Goal: Information Seeking & Learning: Learn about a topic

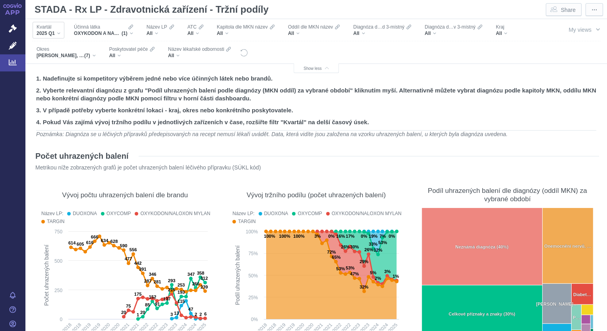
scroll to position [277, 0]
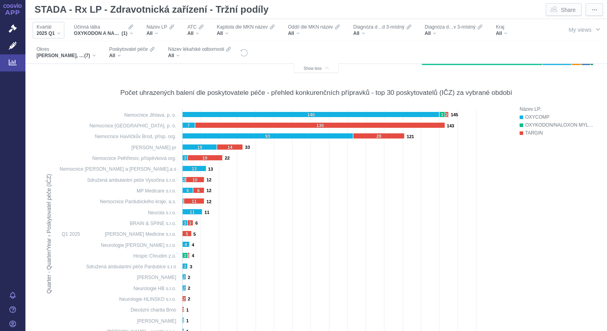
click at [57, 36] on div "2025 Q1" at bounding box center [49, 33] width 24 height 6
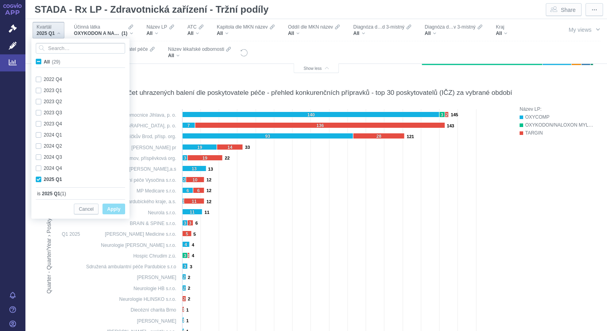
scroll to position [211, 0]
click at [57, 36] on div "2025 Q1" at bounding box center [49, 33] width 24 height 6
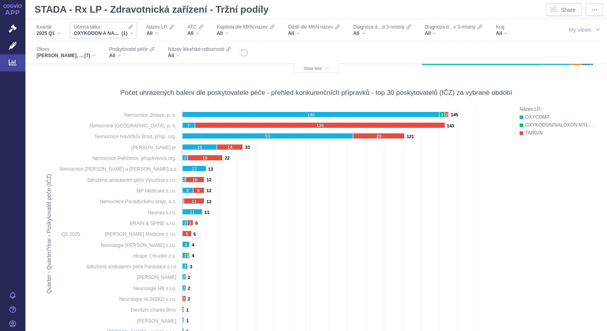
click at [132, 33] on div "OXYKODON A NALOXON (1)" at bounding box center [103, 33] width 59 height 6
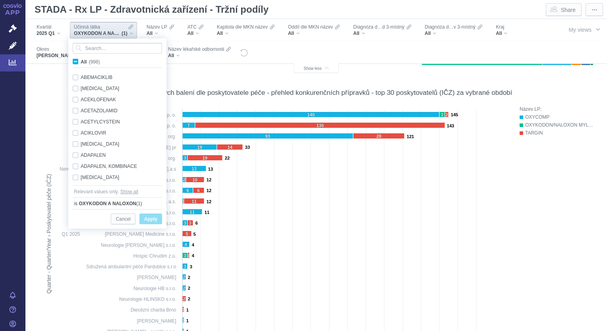
click at [81, 62] on span "All (998)" at bounding box center [90, 62] width 19 height 6
click at [81, 62] on input "All (998)" at bounding box center [83, 60] width 5 height 5
checkbox input "true"
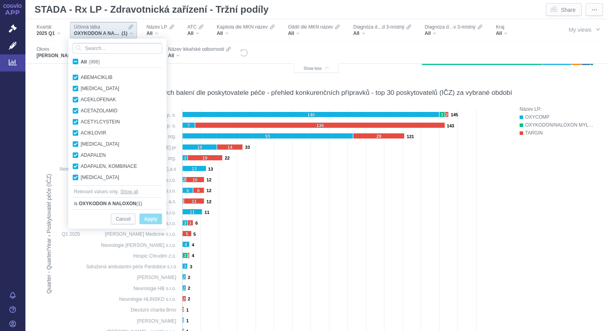
checkbox input "true"
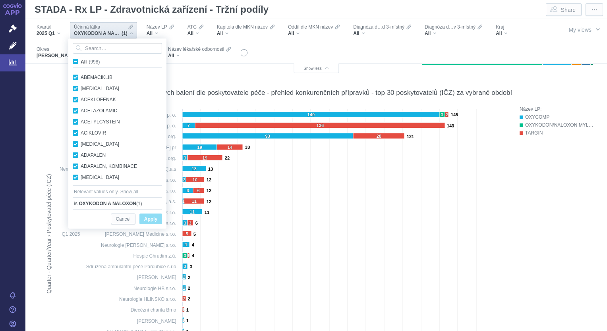
checkbox input "true"
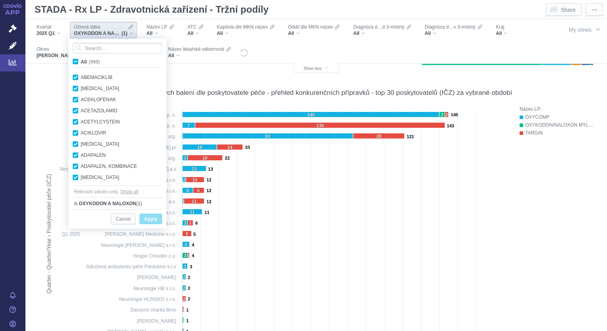
checkbox input "true"
click at [81, 62] on span "All (998)" at bounding box center [90, 62] width 19 height 6
click at [81, 62] on input "All (998)" at bounding box center [83, 60] width 5 height 5
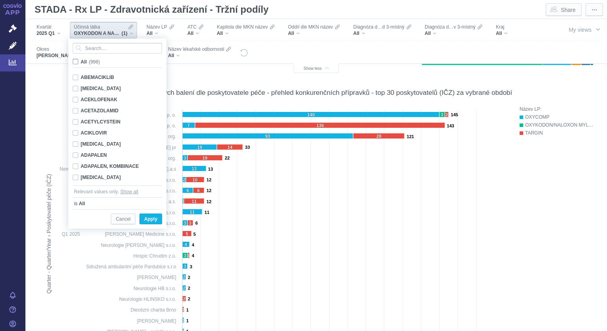
checkbox input "false"
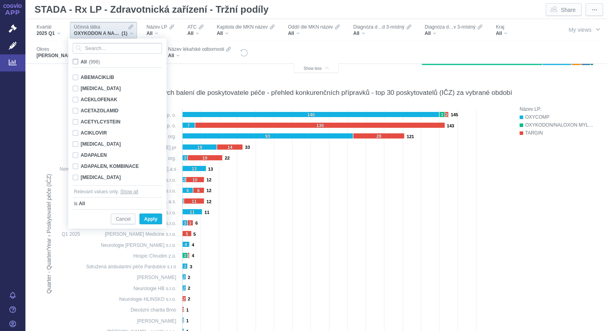
checkbox input "false"
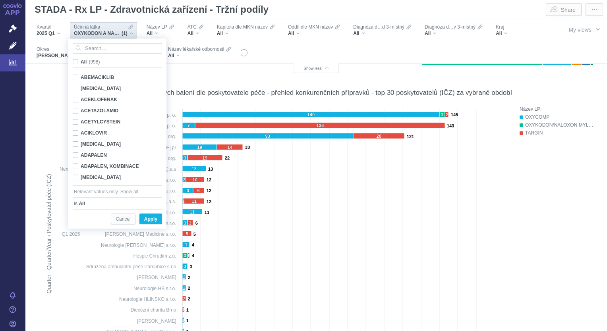
checkbox input "false"
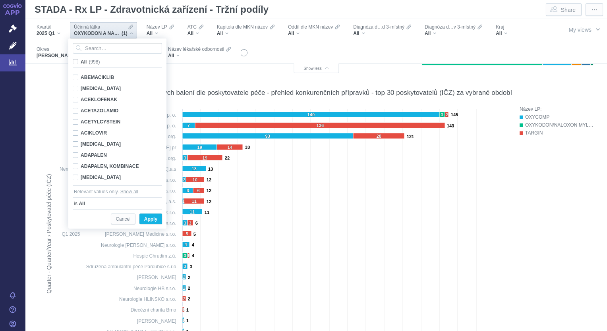
checkbox input "false"
click at [99, 47] on input "Search attribute values" at bounding box center [117, 48] width 89 height 11
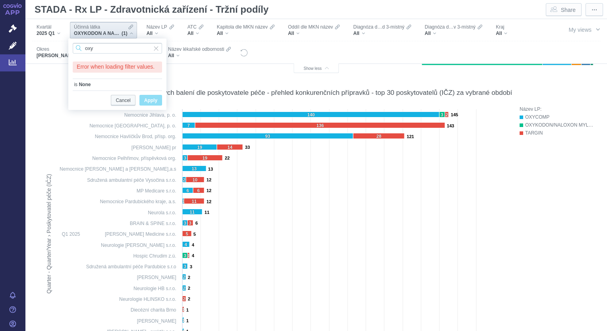
type input "oxy"
click at [124, 102] on span "Cancel" at bounding box center [123, 101] width 15 height 10
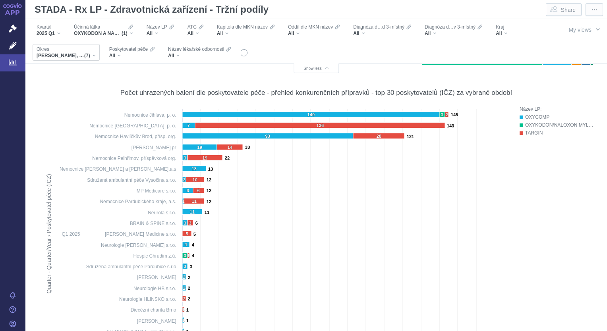
click at [94, 56] on div "[PERSON_NAME], Havlíčkův Brod, [GEOGRAPHIC_DATA], [GEOGRAPHIC_DATA], [GEOGRAPHI…" at bounding box center [66, 55] width 59 height 6
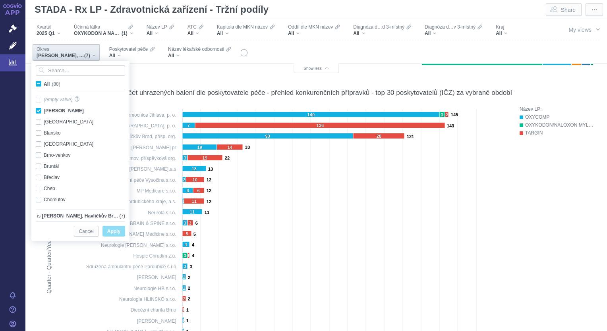
click at [44, 85] on span "All (88)" at bounding box center [52, 84] width 17 height 6
click at [44, 85] on input "All (88)" at bounding box center [46, 82] width 5 height 5
checkbox input "true"
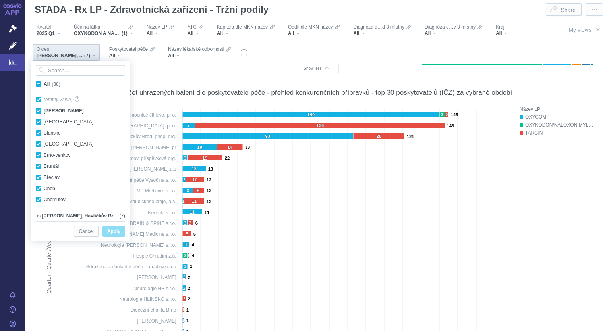
checkbox input "true"
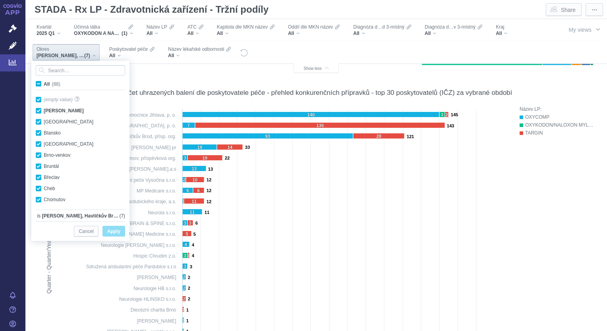
checkbox input "true"
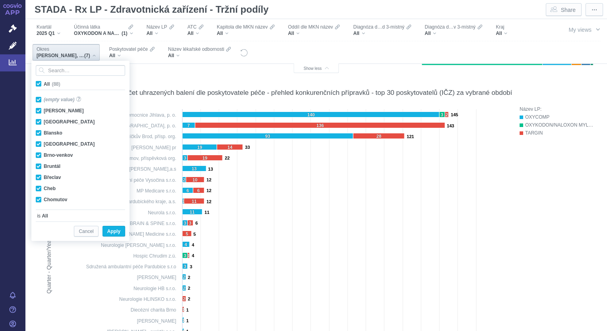
click at [44, 85] on span "All (88)" at bounding box center [52, 84] width 17 height 6
click at [44, 85] on input "All (88)" at bounding box center [46, 82] width 5 height 5
checkbox input "false"
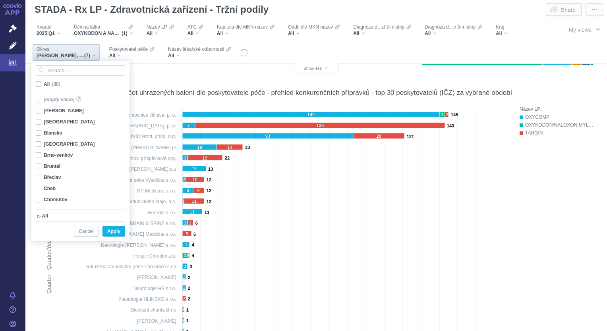
checkbox input "false"
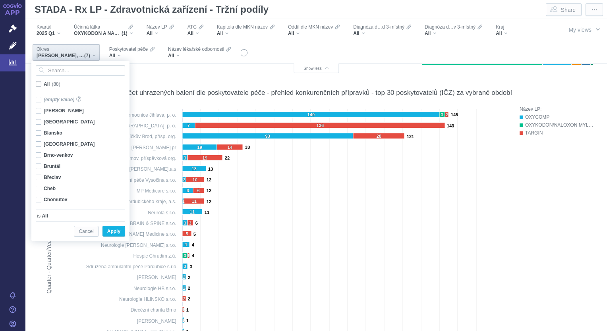
checkbox input "false"
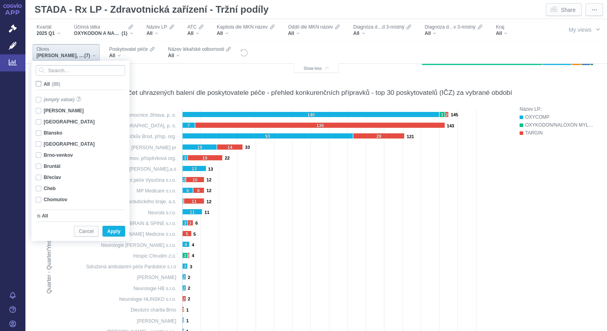
checkbox input "false"
click at [46, 72] on input "Search attribute values" at bounding box center [80, 70] width 89 height 11
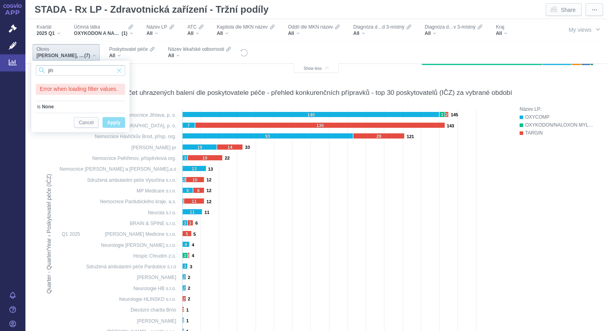
type input "jih"
click at [119, 72] on span "Input clear" at bounding box center [119, 70] width 6 height 11
click at [44, 56] on span "[PERSON_NAME], Havlíčkův Brod, [GEOGRAPHIC_DATA], [GEOGRAPHIC_DATA], [GEOGRAPHI…" at bounding box center [61, 55] width 48 height 6
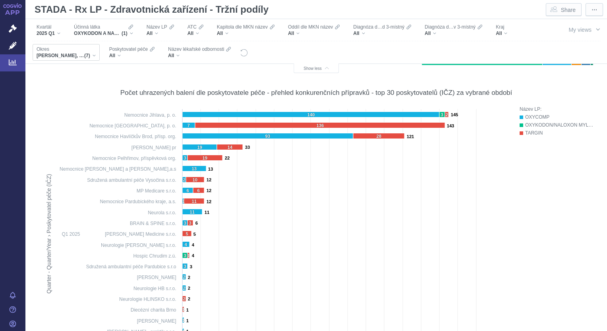
click at [92, 54] on div "[PERSON_NAME], Havlíčkův Brod, [GEOGRAPHIC_DATA], [GEOGRAPHIC_DATA], [GEOGRAPHI…" at bounding box center [66, 55] width 59 height 6
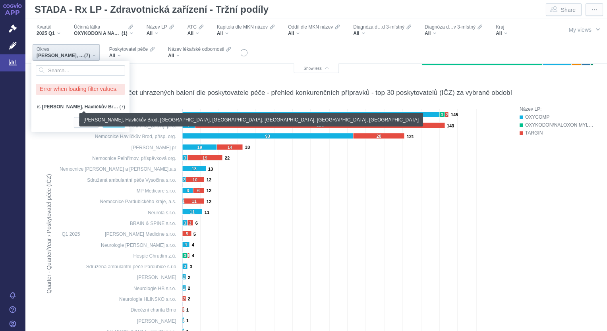
click at [124, 107] on div "[PERSON_NAME], Havlíčkův Brod, [GEOGRAPHIC_DATA], [GEOGRAPHIC_DATA], [GEOGRAPHI…" at bounding box center [83, 107] width 83 height 8
click at [107, 107] on span "[PERSON_NAME], Havlíčkův Brod, [GEOGRAPHIC_DATA], [GEOGRAPHIC_DATA], [GEOGRAPHI…" at bounding box center [80, 107] width 77 height 8
click at [44, 105] on span "[PERSON_NAME], Havlíčkův Brod, [GEOGRAPHIC_DATA], [GEOGRAPHIC_DATA], [GEOGRAPHI…" at bounding box center [80, 107] width 77 height 8
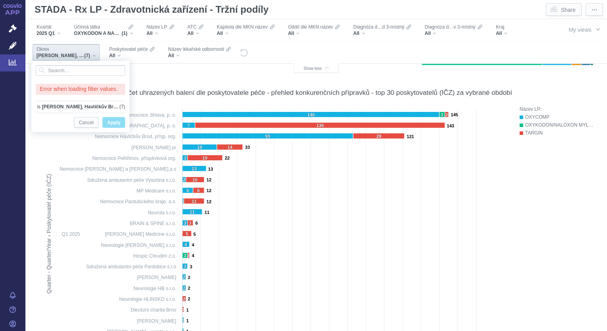
click at [116, 126] on span "Apply" at bounding box center [113, 123] width 13 height 10
click at [89, 125] on span "Cancel" at bounding box center [86, 123] width 15 height 10
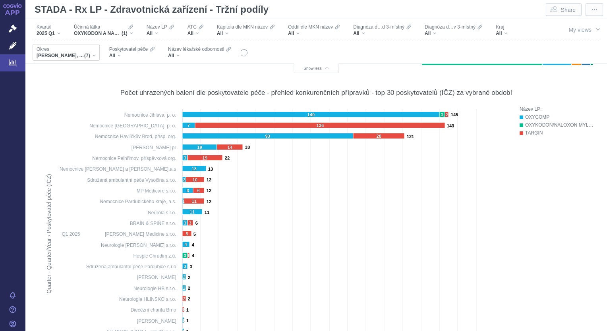
click at [95, 55] on div "[PERSON_NAME], Havlíčkův Brod, [GEOGRAPHIC_DATA], [GEOGRAPHIC_DATA], [GEOGRAPHI…" at bounding box center [66, 55] width 59 height 6
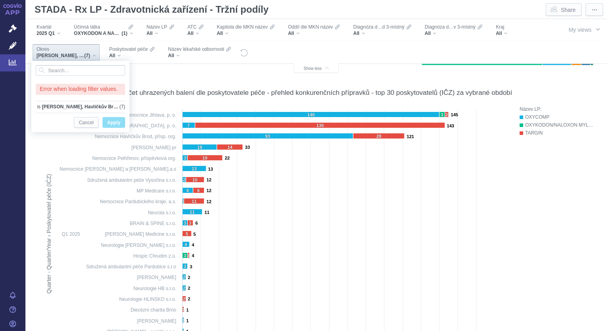
click at [46, 48] on span "Okres" at bounding box center [43, 49] width 13 height 6
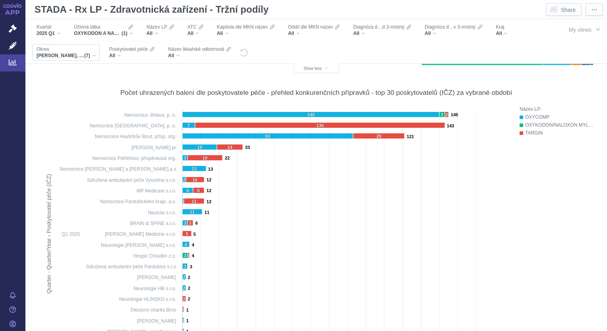
click at [46, 48] on span "Okres" at bounding box center [43, 49] width 13 height 6
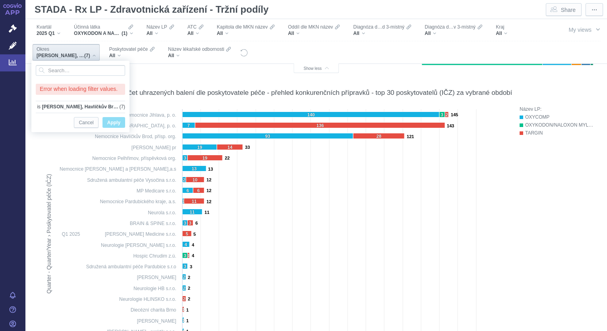
click at [46, 48] on span "Okres" at bounding box center [43, 49] width 13 height 6
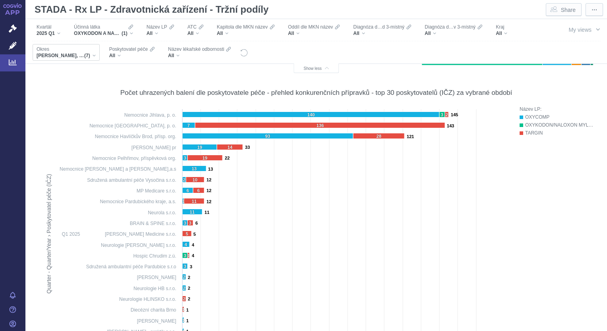
click at [46, 48] on span "Okres" at bounding box center [43, 49] width 13 height 6
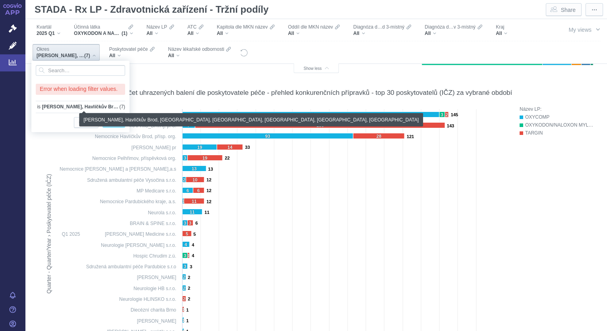
click at [121, 106] on div "[PERSON_NAME], Havlíčkův Brod, [GEOGRAPHIC_DATA], [GEOGRAPHIC_DATA], [GEOGRAPHI…" at bounding box center [83, 107] width 83 height 8
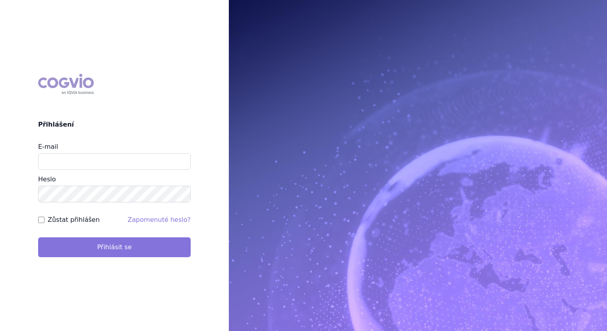
type input "martin.vanek@stada.com"
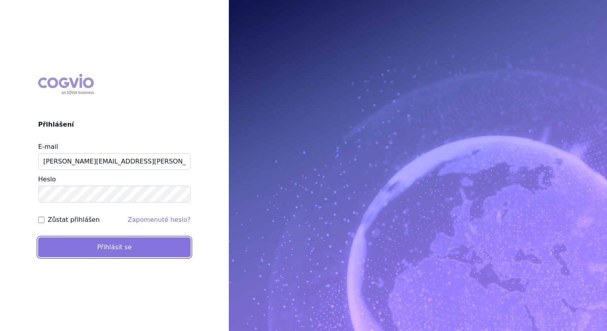
click at [81, 248] on button "Přihlásit se" at bounding box center [114, 248] width 153 height 20
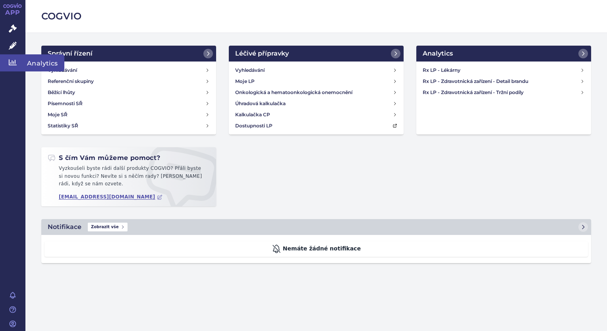
click at [10, 58] on icon at bounding box center [13, 62] width 8 height 8
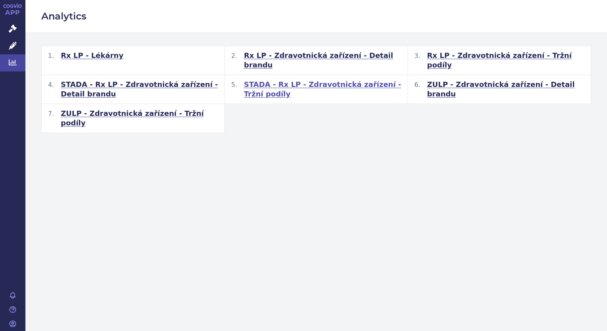
click at [253, 80] on span "STADA - Rx LP - Zdravotnická zařízení - Tržní podíly" at bounding box center [322, 89] width 157 height 19
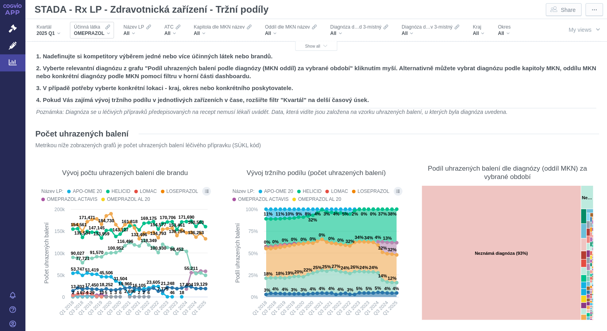
click at [109, 33] on div "OMEPRAZOL" at bounding box center [92, 33] width 36 height 6
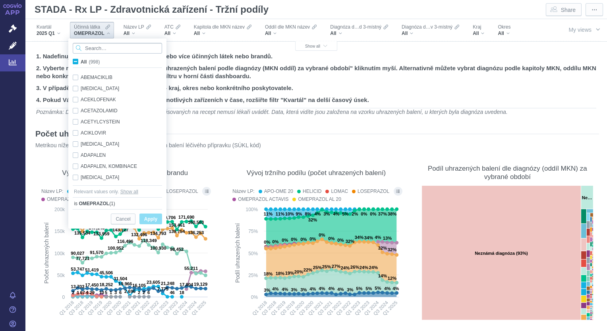
click at [106, 47] on input "Search attribute values" at bounding box center [117, 48] width 89 height 11
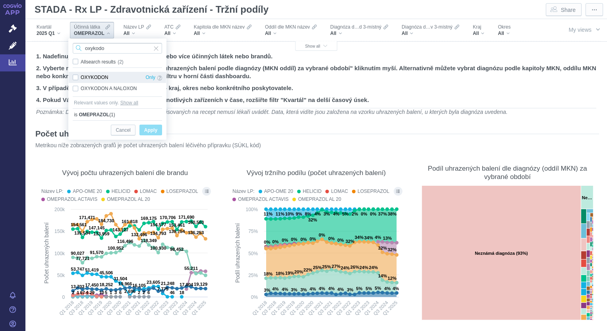
type input "oxykodo"
click at [75, 79] on div "OXYKODON Only" at bounding box center [117, 77] width 97 height 11
checkbox input "true"
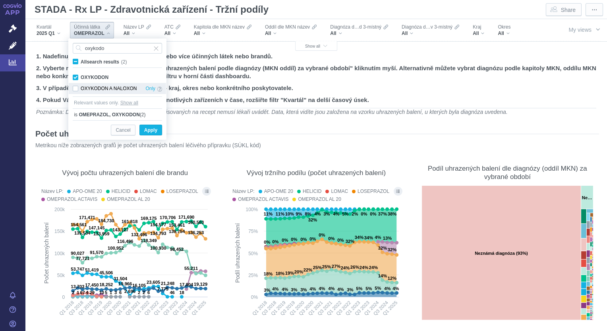
click at [75, 87] on div "OXYKODON A NALOXON Only" at bounding box center [117, 88] width 97 height 11
checkbox input "true"
click at [153, 129] on span "Apply" at bounding box center [150, 131] width 13 height 10
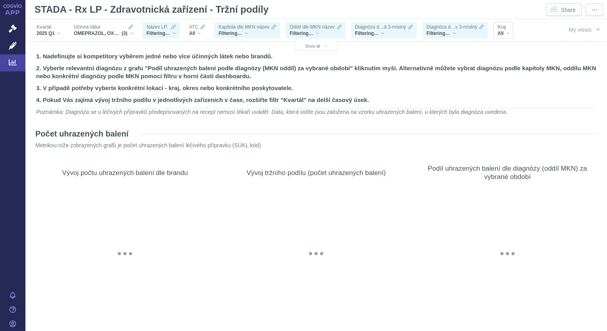
click at [509, 33] on div "Kraj All" at bounding box center [502, 30] width 19 height 17
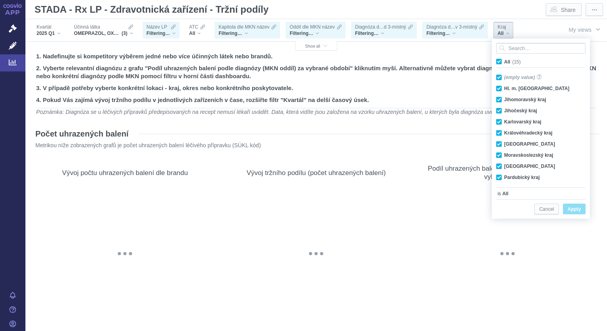
click at [504, 62] on span "All (15)" at bounding box center [512, 62] width 17 height 6
click at [504, 62] on input "All (15)" at bounding box center [506, 60] width 5 height 5
checkbox input "false"
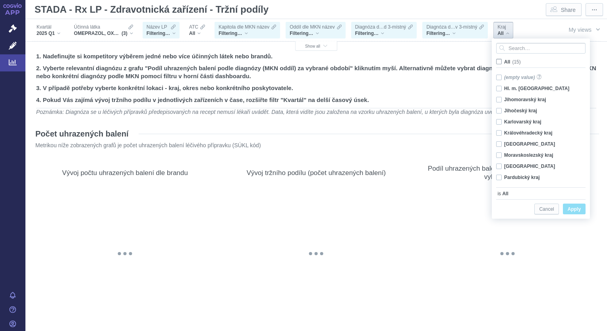
checkbox input "false"
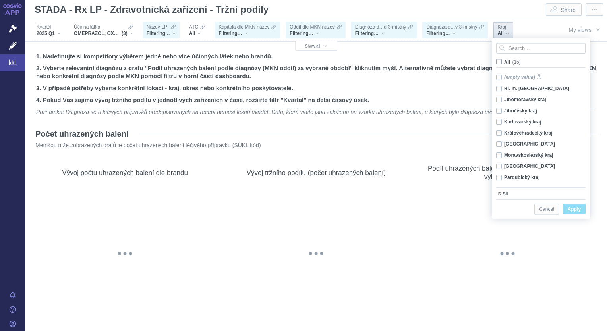
checkbox input "false"
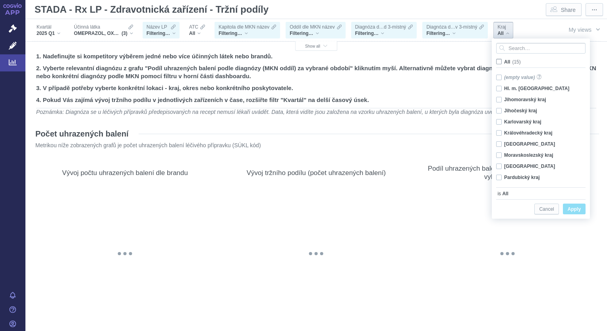
checkbox input "false"
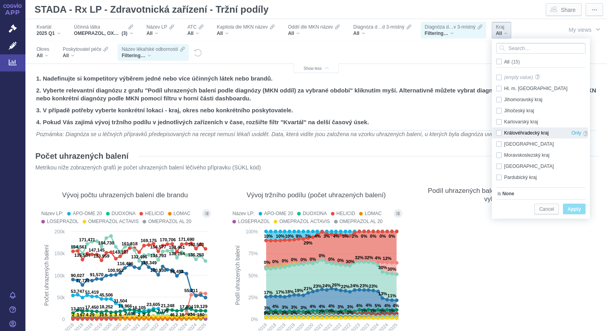
scroll to position [56, 0]
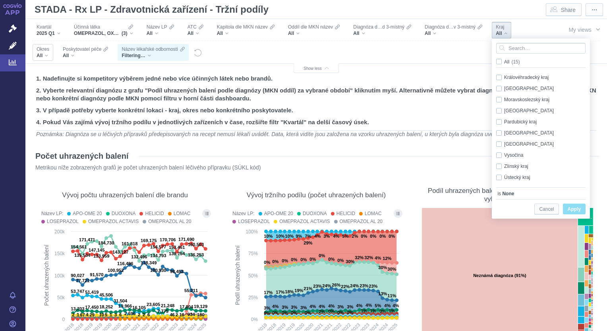
click at [48, 56] on div "All" at bounding box center [43, 55] width 13 height 6
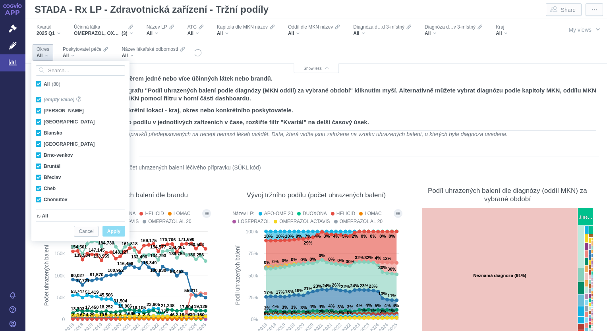
click at [44, 85] on span "All (88)" at bounding box center [52, 84] width 17 height 6
click at [44, 85] on input "All (88)" at bounding box center [46, 82] width 5 height 5
checkbox input "false"
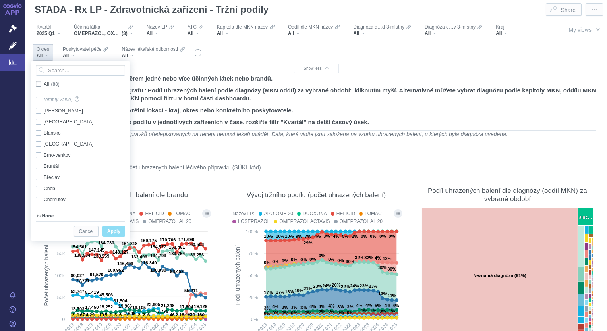
checkbox input "false"
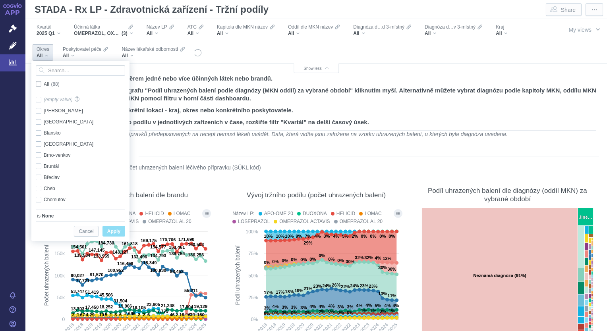
checkbox input "false"
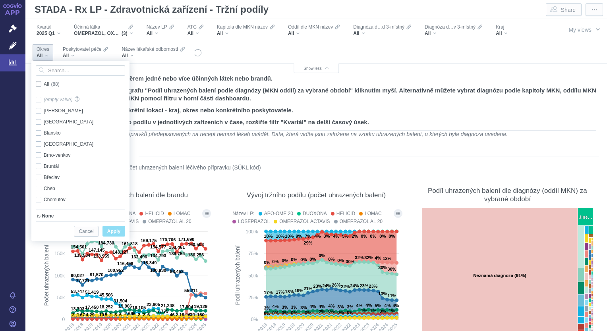
checkbox input "false"
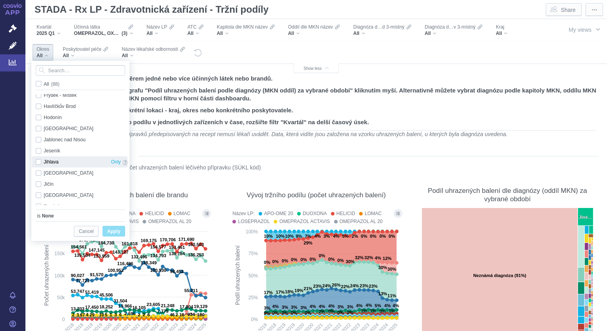
click at [37, 163] on div "Jihlava Only" at bounding box center [82, 162] width 100 height 11
checkbox input "true"
click at [113, 229] on span "Apply" at bounding box center [113, 232] width 13 height 10
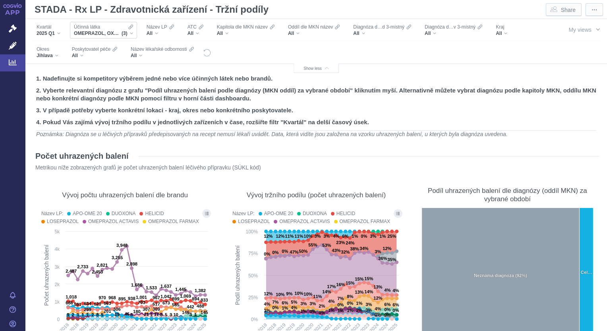
click at [131, 34] on div "OMEPRAZOL, OXYKODON, OXYKODON A NALOXON (3)" at bounding box center [103, 33] width 59 height 6
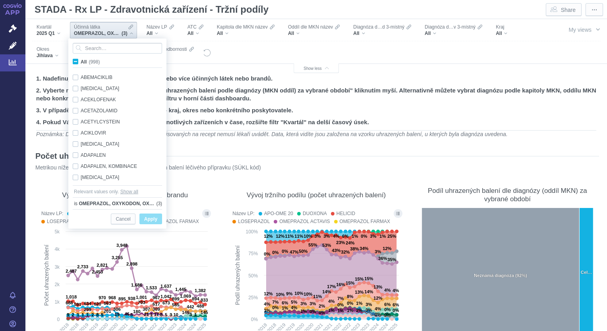
click at [81, 61] on span "All (998)" at bounding box center [90, 62] width 19 height 6
click at [81, 61] on input "All (998)" at bounding box center [83, 60] width 5 height 5
checkbox input "true"
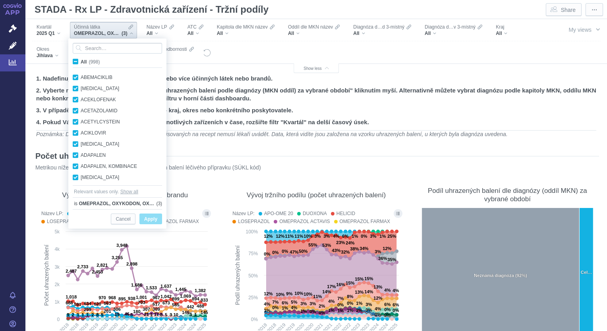
checkbox input "true"
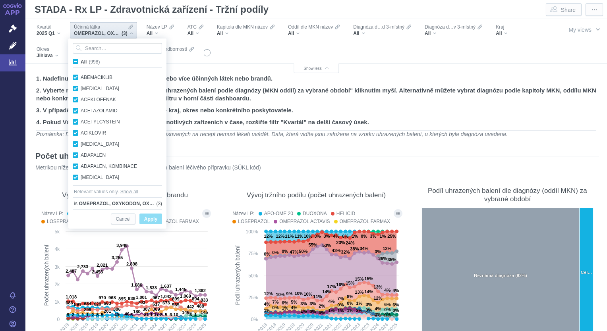
checkbox input "true"
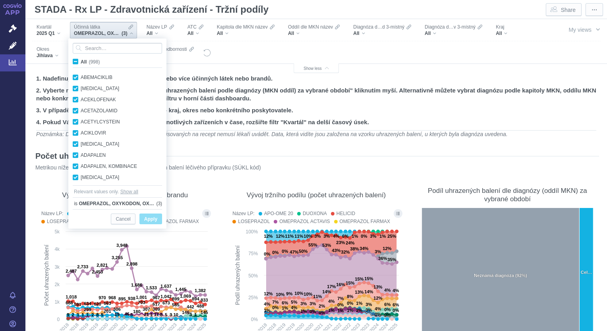
checkbox input "true"
click at [81, 61] on span "All (998)" at bounding box center [90, 62] width 19 height 6
click at [81, 61] on input "All (998)" at bounding box center [83, 60] width 5 height 5
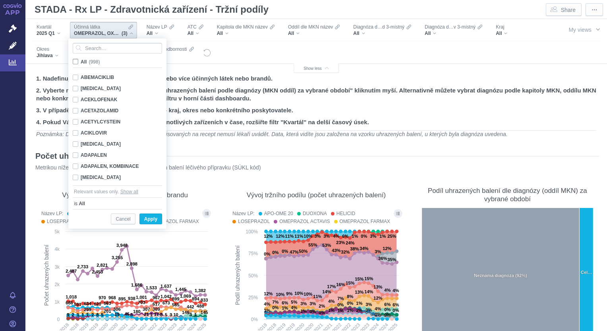
checkbox input "false"
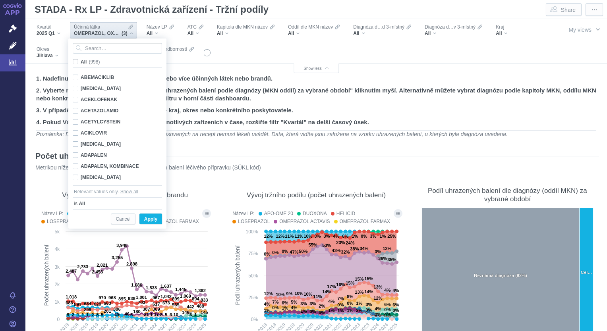
checkbox input "false"
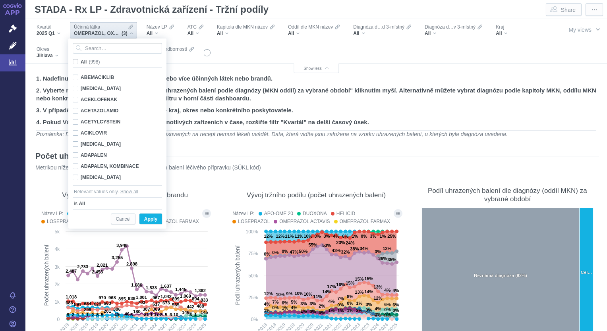
checkbox input "false"
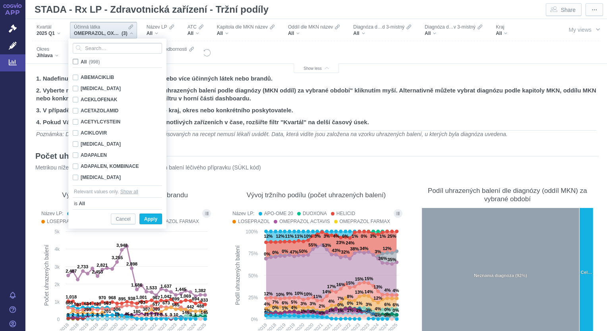
checkbox input "false"
click at [101, 46] on input "Search attribute values" at bounding box center [117, 48] width 89 height 11
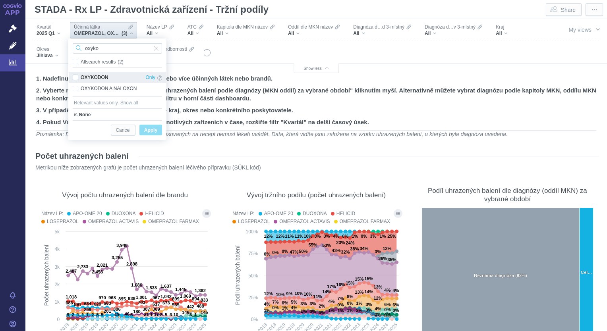
type input "oxyko"
click at [73, 75] on div "OXYKODON Only" at bounding box center [117, 77] width 97 height 11
checkbox input "true"
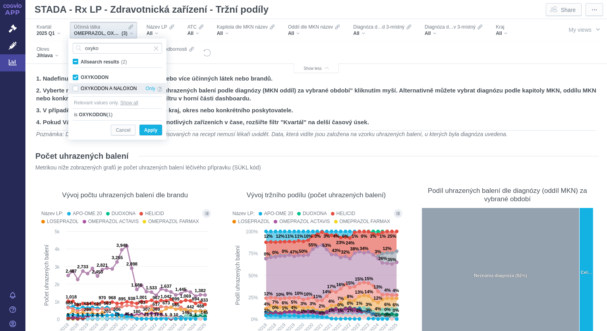
click at [75, 91] on div "OXYKODON A NALOXON Only" at bounding box center [117, 88] width 97 height 11
checkbox input "true"
click at [149, 130] on span "Apply" at bounding box center [150, 131] width 13 height 10
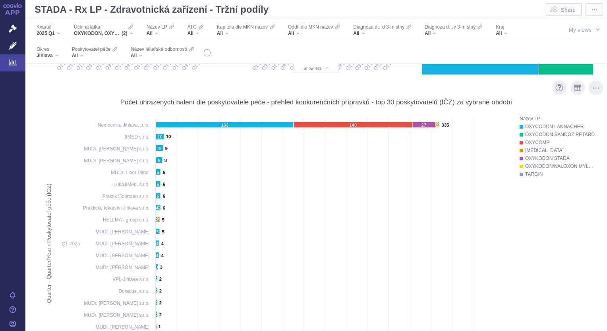
scroll to position [254, 0]
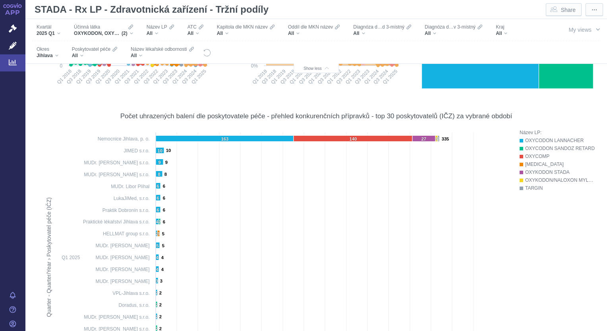
click at [0, 178] on html "APP Správní řízení Léčivé přípravky Analytics Notifikace Nápověda Martin Vaněk …" at bounding box center [303, 165] width 607 height 331
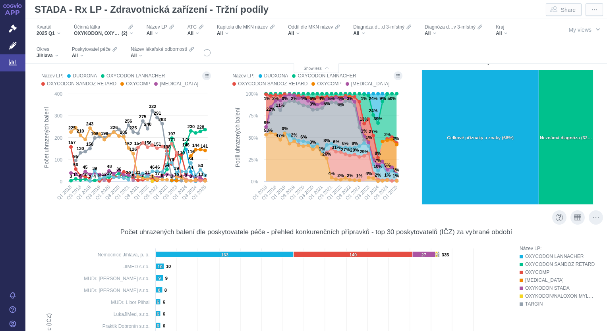
scroll to position [0, 0]
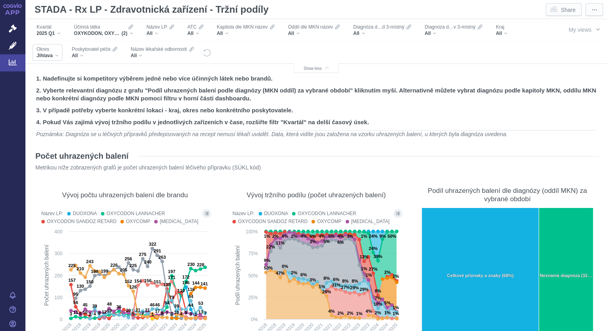
click at [55, 55] on div "Jihlava" at bounding box center [48, 55] width 22 height 6
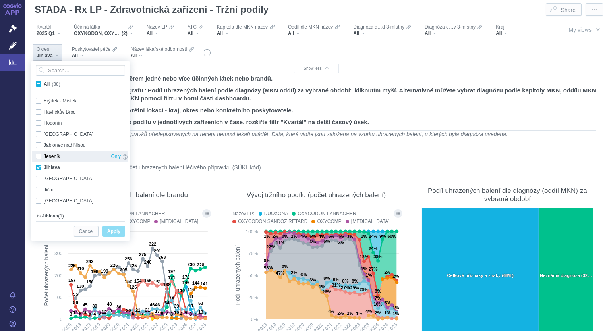
scroll to position [140, 0]
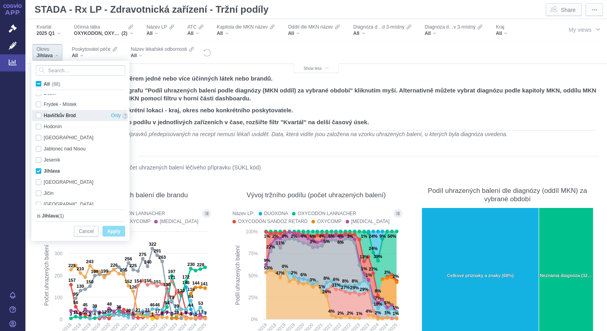
click at [39, 117] on div "Havlíčkův Brod Only" at bounding box center [82, 115] width 100 height 11
checkbox input "true"
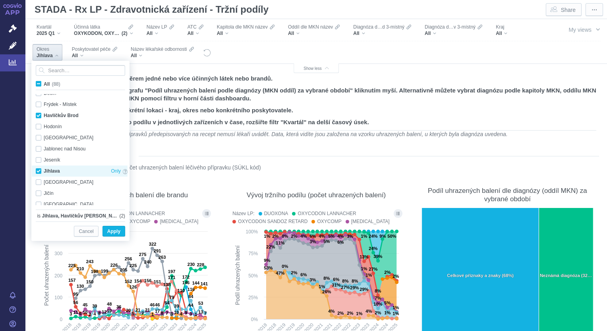
click at [37, 171] on div "Jihlava Only" at bounding box center [82, 171] width 100 height 11
checkbox input "true"
click at [119, 233] on span "Apply" at bounding box center [113, 232] width 13 height 10
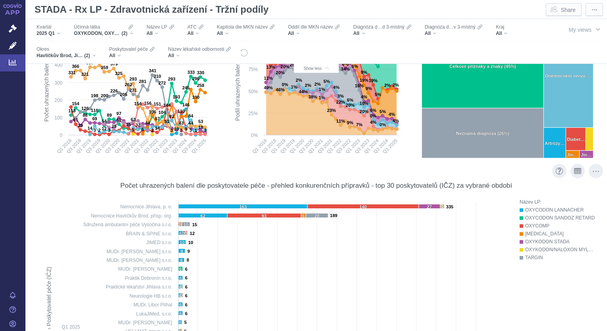
scroll to position [240, 0]
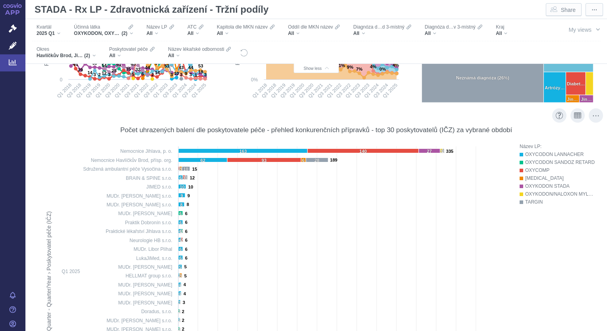
click at [206, 319] on rect at bounding box center [275, 283] width 468 height 280
drag, startPoint x: 206, startPoint y: 319, endPoint x: 198, endPoint y: 331, distance: 15.2
click at [198, 331] on html "APP Správní řízení Léčivé přípravky Analytics Notifikace Nápověda Martin Vaněk …" at bounding box center [303, 165] width 607 height 331
